Goal: Task Accomplishment & Management: Manage account settings

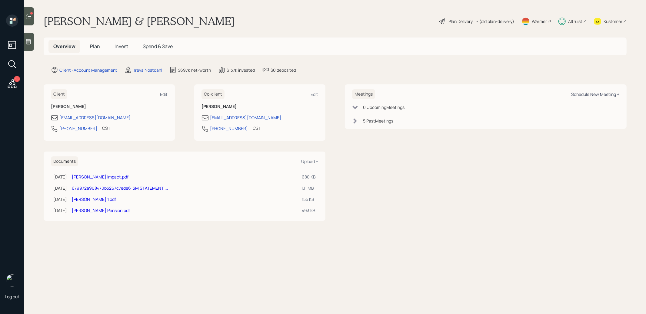
click at [576, 94] on div "Schedule New Meeting +" at bounding box center [595, 94] width 48 height 6
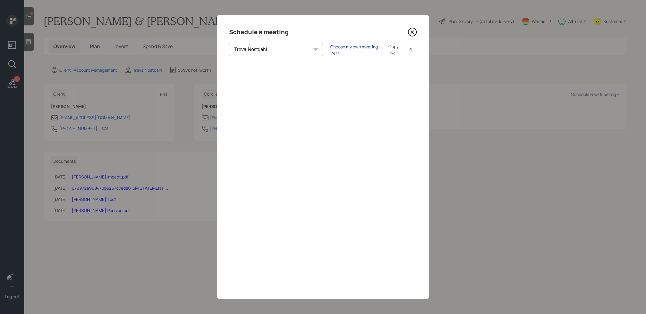
click at [330, 49] on div "Choose my own meeting type" at bounding box center [355, 50] width 51 height 12
click at [248, 52] on select "[PERSON_NAME] [PERSON_NAME] [PERSON_NAME] [PERSON_NAME] [PERSON_NAME] [PERSON_N…" at bounding box center [281, 49] width 104 height 13
select select "ade3b313-576a-42c5-b346-1eb294908ae6"
click at [229, 43] on select "[PERSON_NAME] [PERSON_NAME] [PERSON_NAME] [PERSON_NAME] [PERSON_NAME] [PERSON_N…" at bounding box center [281, 49] width 104 height 13
click at [412, 33] on icon at bounding box center [412, 32] width 9 height 9
